Goal: Task Accomplishment & Management: Use online tool/utility

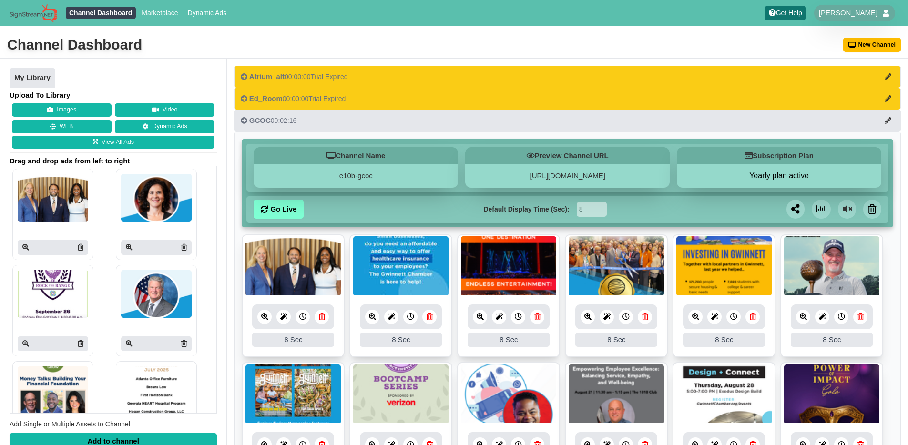
click at [568, 49] on div "Channel Dashboard New Channel" at bounding box center [454, 45] width 908 height 27
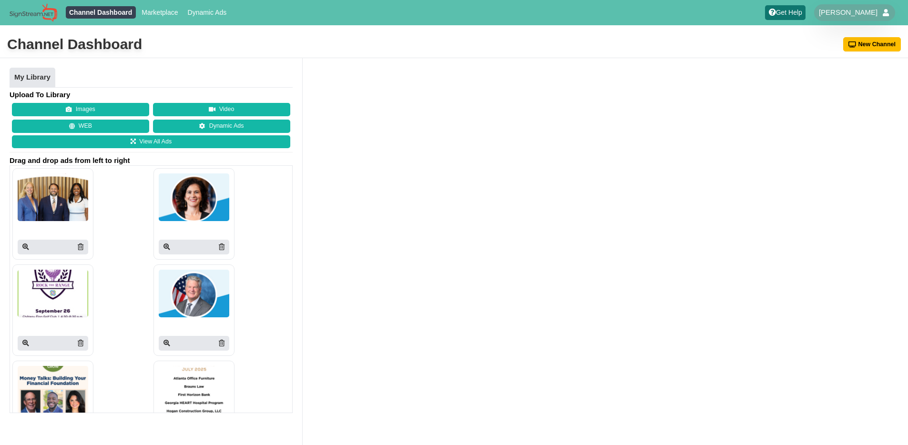
scroll to position [0, 0]
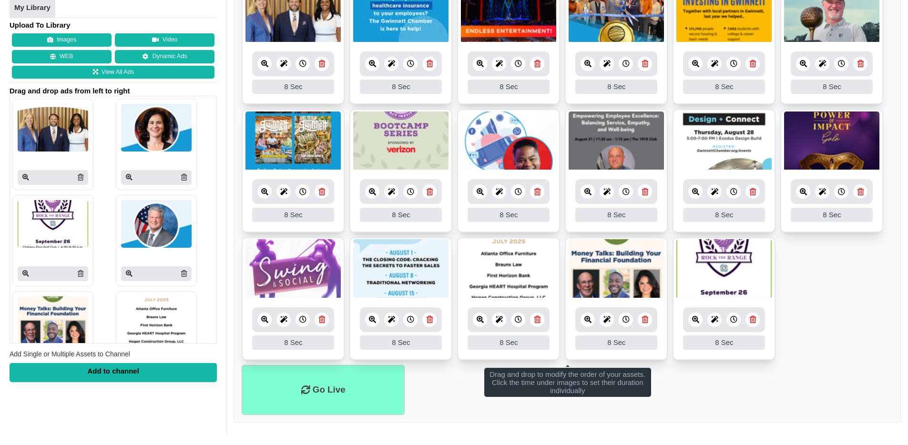
click at [833, 333] on ul "8 8 Sec Fade In Scale In Swirl In Slide In Slide Elliptic Roll In Swing In Save…" at bounding box center [567, 173] width 651 height 384
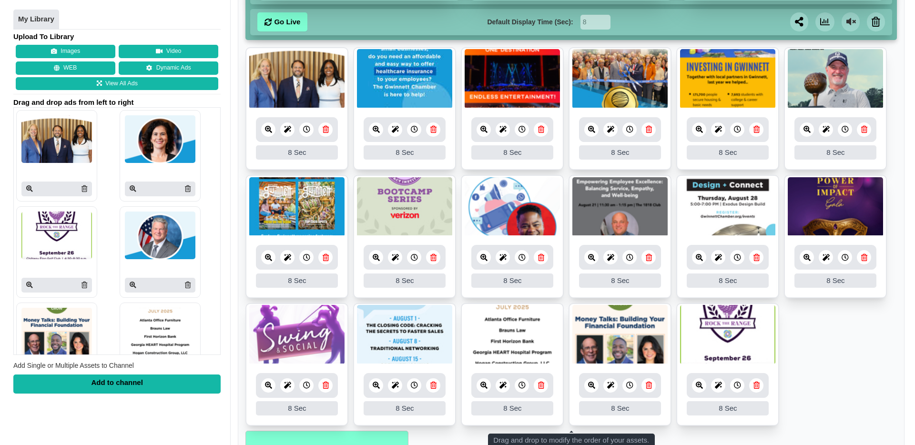
scroll to position [156, 0]
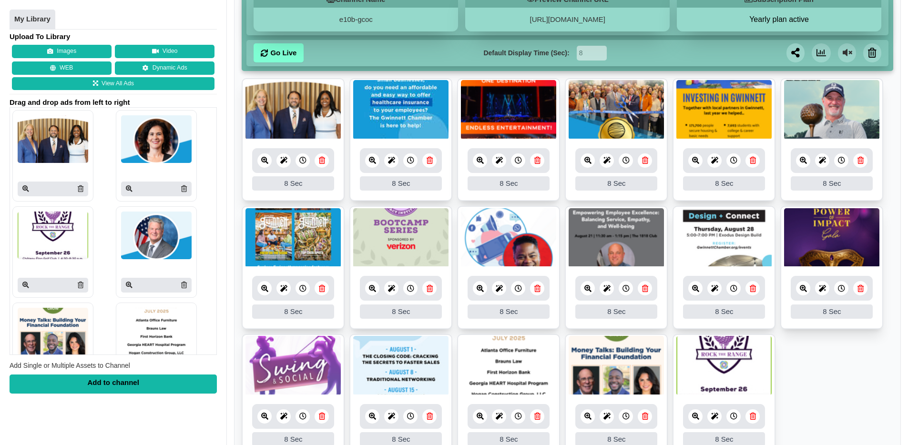
click at [374, 288] on icon at bounding box center [372, 288] width 7 height 7
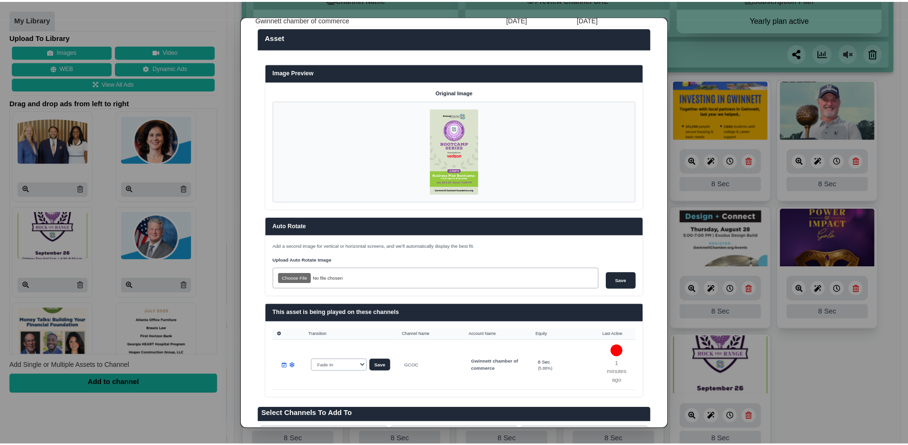
scroll to position [0, 0]
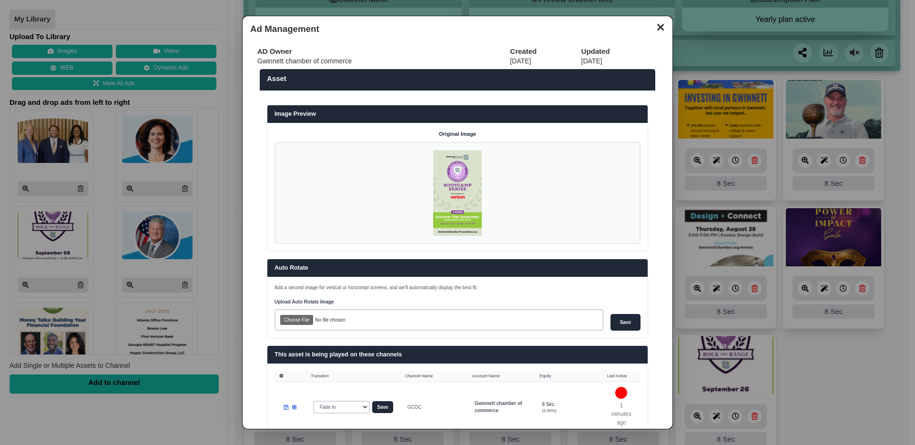
click at [653, 33] on button "✕" at bounding box center [660, 26] width 19 height 14
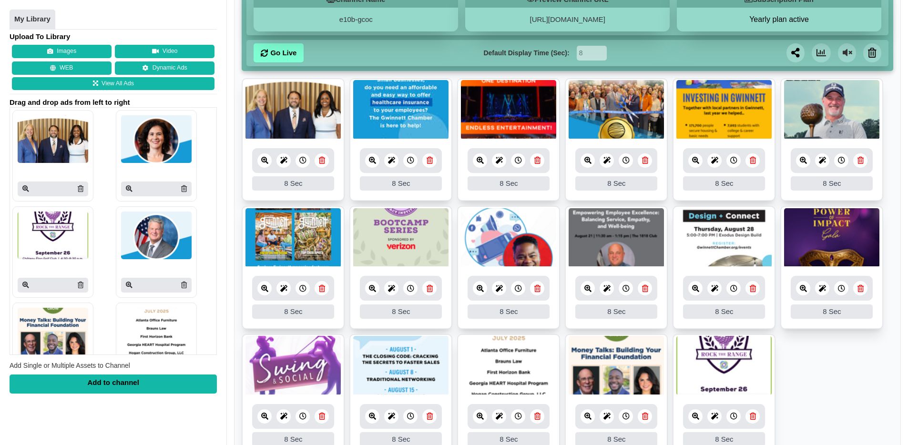
click at [432, 290] on icon at bounding box center [430, 288] width 6 height 7
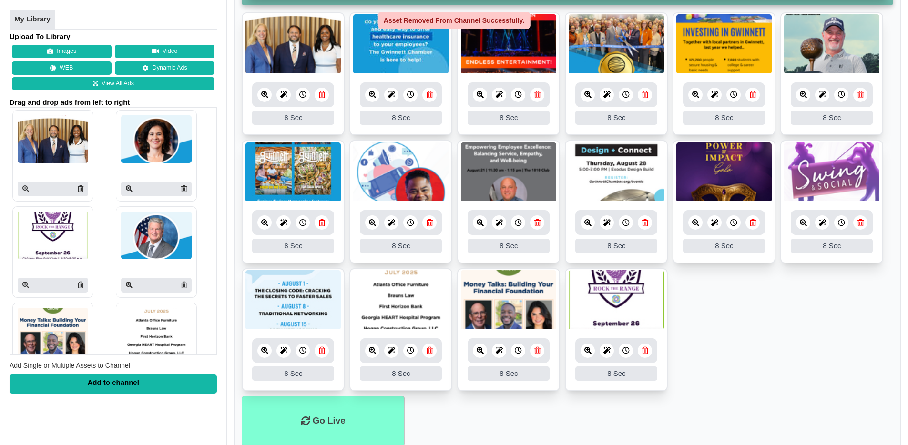
scroll to position [254, 0]
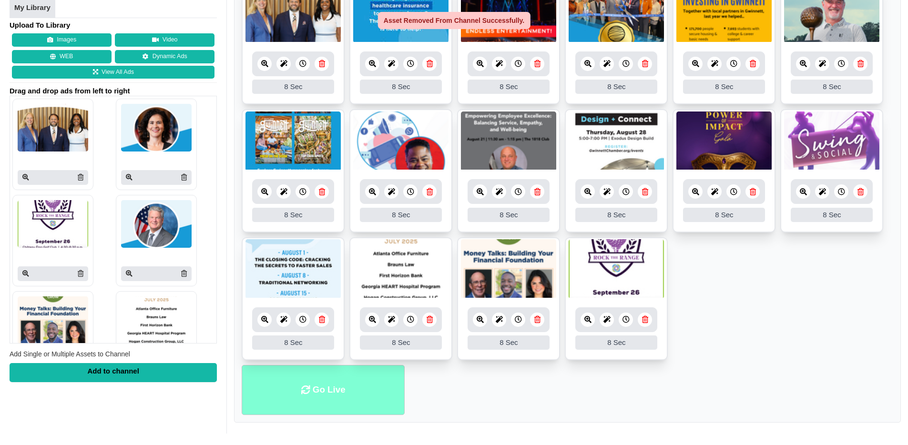
click at [353, 393] on li "Go Live" at bounding box center [323, 390] width 163 height 50
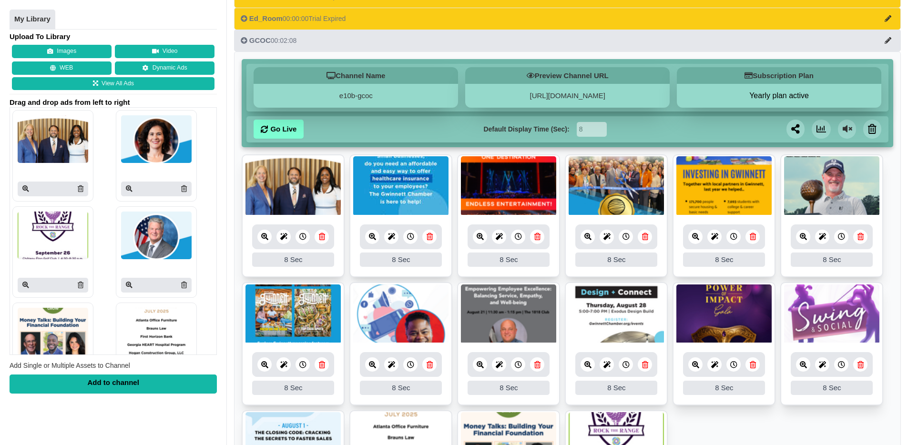
scroll to position [186, 0]
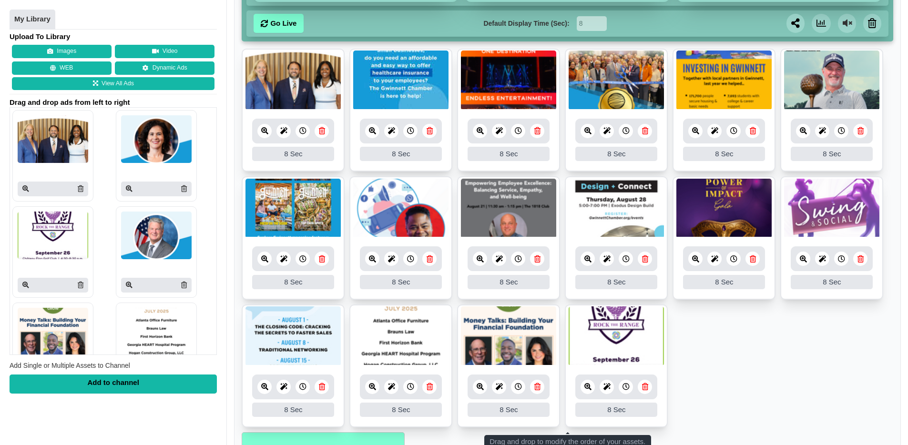
click at [752, 328] on ul "8 8 Sec Fade In Scale In Swirl In Slide In Slide Elliptic Roll In Swing In Save…" at bounding box center [567, 241] width 651 height 384
